Goal: Answer question/provide support

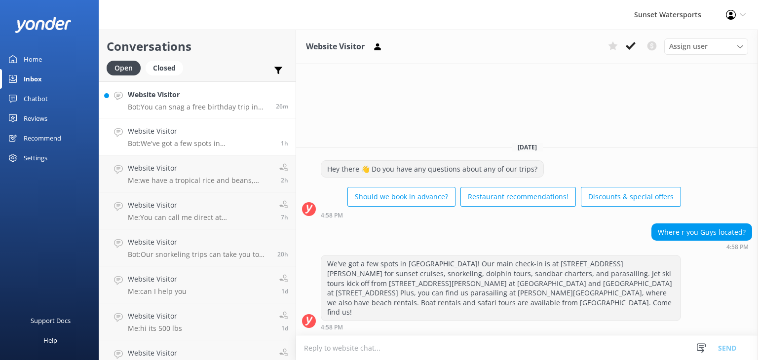
click at [200, 105] on p "Bot: You can snag a free birthday trip in [GEOGRAPHIC_DATA] on your exact birth…" at bounding box center [198, 107] width 141 height 9
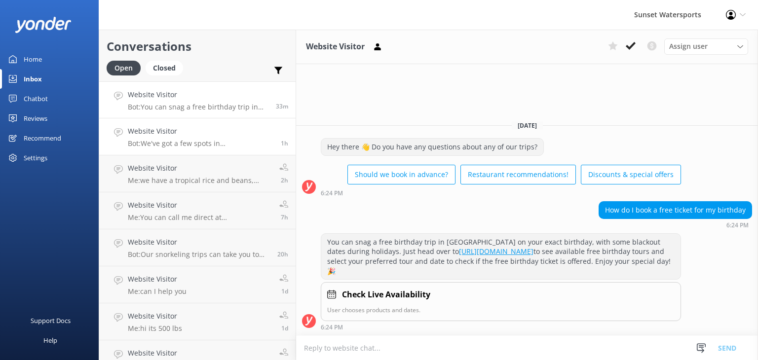
click at [220, 137] on h4 "Website Visitor" at bounding box center [201, 131] width 146 height 11
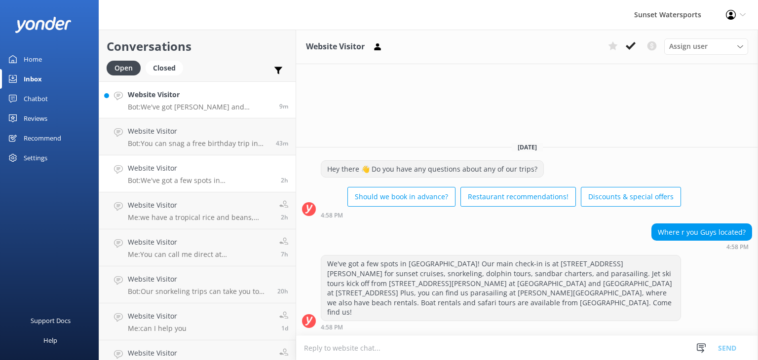
click at [197, 106] on p "Bot: We've got [PERSON_NAME] and [PERSON_NAME] on draft for beers. As for bourb…" at bounding box center [200, 107] width 144 height 9
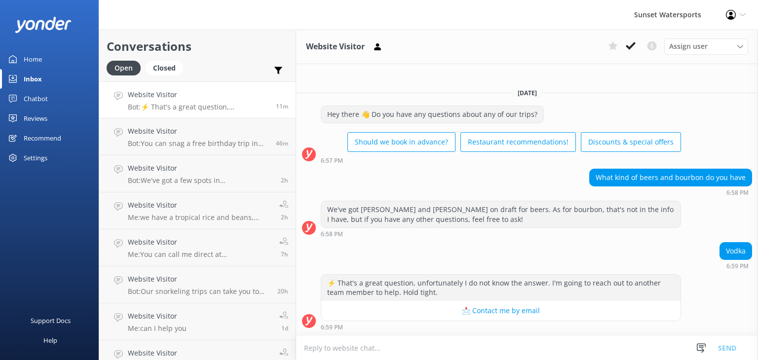
click at [35, 97] on div "Chatbot" at bounding box center [36, 99] width 24 height 20
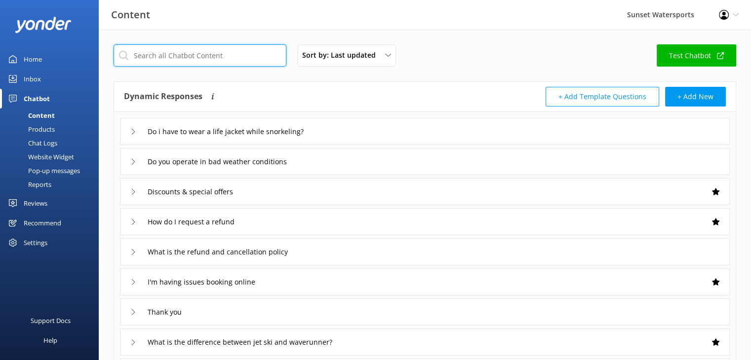
click at [156, 58] on input "text" at bounding box center [200, 55] width 173 height 22
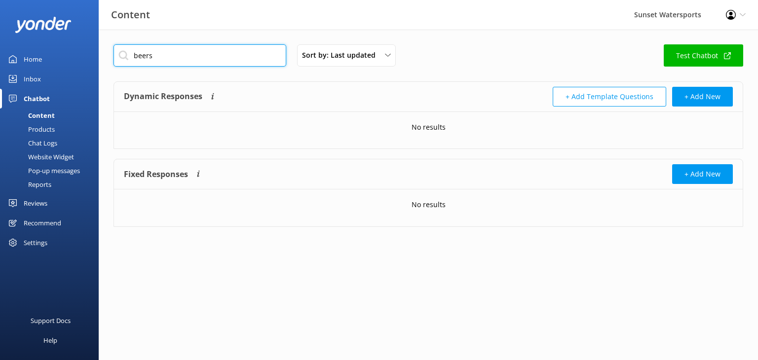
drag, startPoint x: 168, startPoint y: 56, endPoint x: 121, endPoint y: 59, distance: 47.0
click at [121, 59] on input "beers" at bounding box center [200, 55] width 173 height 22
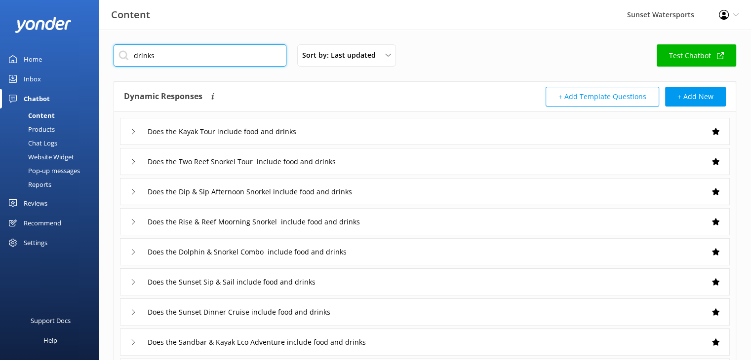
click at [174, 48] on input "drinks" at bounding box center [200, 55] width 173 height 22
type input "drinks"
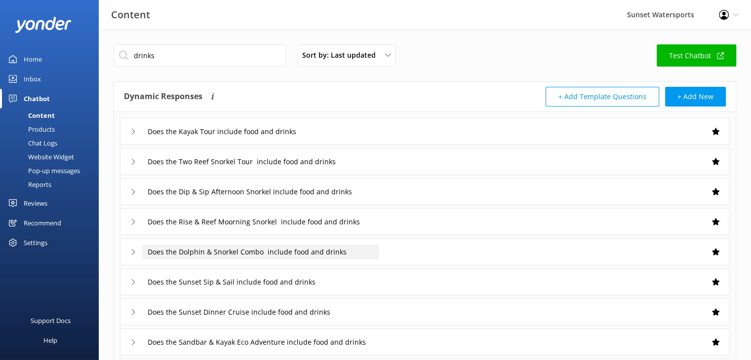
click at [240, 255] on input "Does the Dolphin & Snorkel Combo include food and drinks" at bounding box center [260, 252] width 237 height 15
